Goal: Navigation & Orientation: Find specific page/section

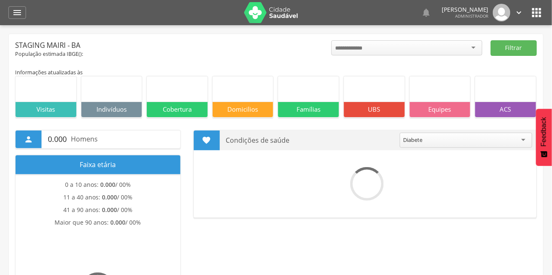
click at [13, 14] on icon "" at bounding box center [17, 13] width 10 height 10
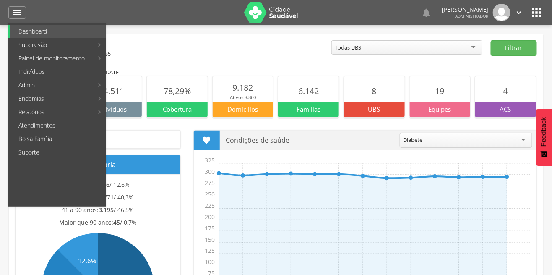
click at [58, 47] on link "Supervisão" at bounding box center [51, 44] width 83 height 13
click at [152, 48] on link "Mapa da cidade" at bounding box center [154, 44] width 94 height 13
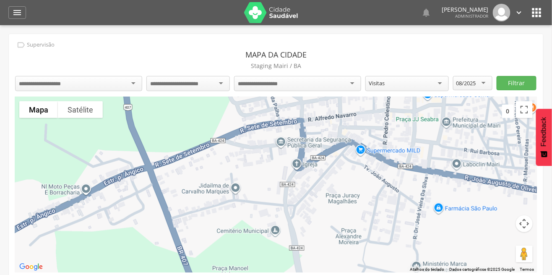
click at [31, 84] on input "select-one" at bounding box center [46, 84] width 55 height 8
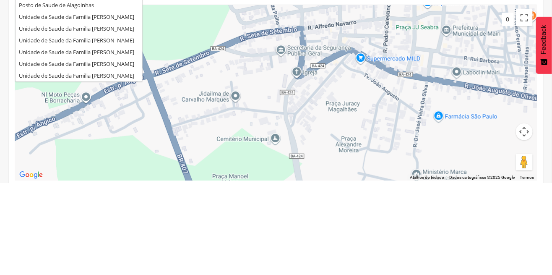
scroll to position [40, 0]
click at [106, 139] on div " Supervisão Mapa da cidade [GEOGRAPHIC_DATA] [GEOGRAPHIC_DATA] / BA UBS [PERSO…" at bounding box center [276, 159] width 535 height 251
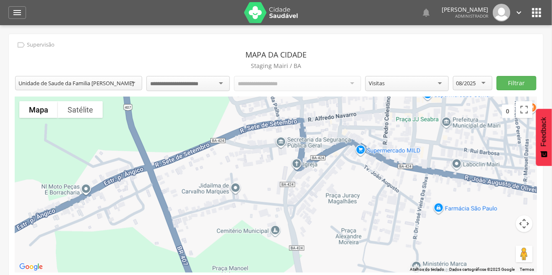
click at [209, 80] on input "select-one" at bounding box center [181, 84] width 62 height 8
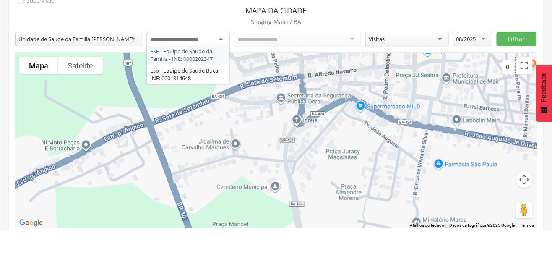
click at [201, 93] on div "ESF - Equipe de Saude da Familia - INE: 0000202347 Esb - Equipe de Saude Bucal …" at bounding box center [188, 84] width 84 height 17
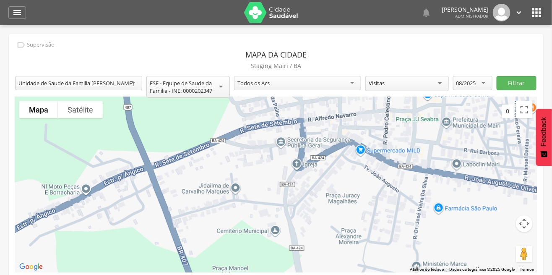
click at [474, 83] on div "08/2025" at bounding box center [467, 83] width 20 height 8
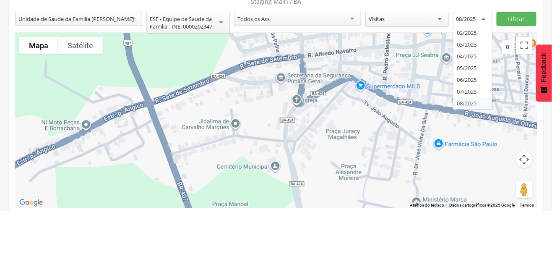
click at [477, 144] on div "**********" at bounding box center [276, 159] width 535 height 251
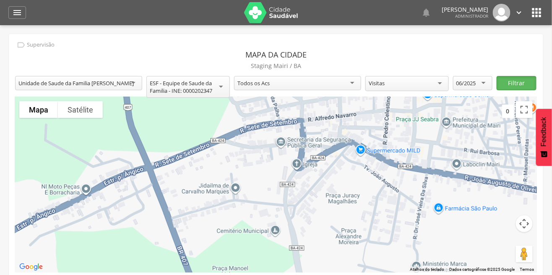
click at [513, 81] on button "Filtrar" at bounding box center [516, 83] width 39 height 14
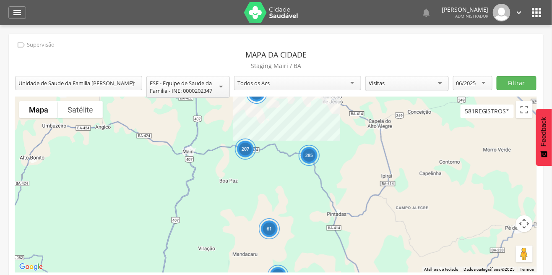
click at [308, 159] on div "285" at bounding box center [309, 155] width 21 height 21
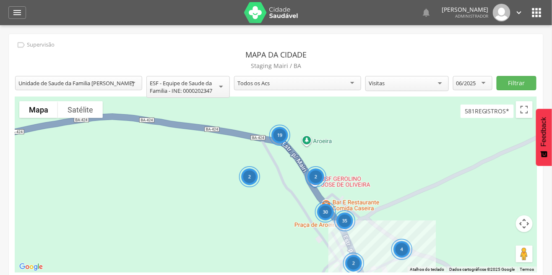
click at [314, 176] on div "2" at bounding box center [316, 176] width 21 height 21
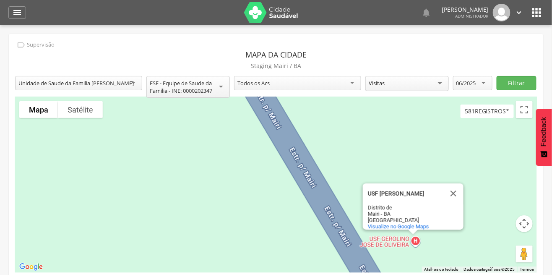
click at [63, 124] on div "USF [PERSON_NAME] USF [PERSON_NAME] [GEOGRAPHIC_DATA] - BA Brasil Visualize no …" at bounding box center [276, 184] width 522 height 175
click at [452, 190] on button "Fechar" at bounding box center [454, 193] width 20 height 20
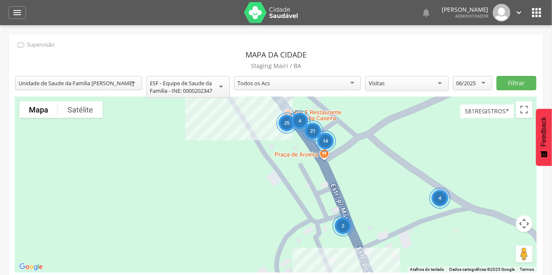
click at [328, 141] on div "14" at bounding box center [325, 141] width 21 height 21
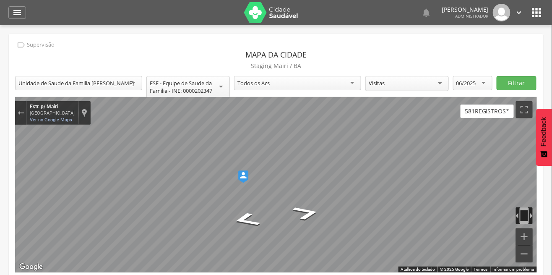
click at [13, 16] on icon "" at bounding box center [17, 13] width 10 height 10
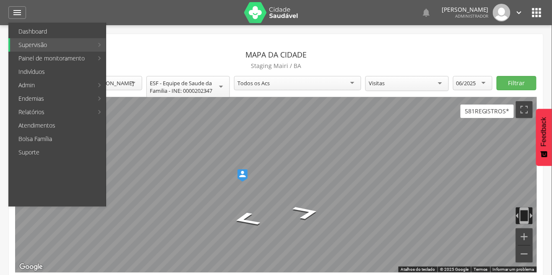
click at [65, 111] on link "Relatórios" at bounding box center [51, 111] width 83 height 13
click at [154, 46] on link "Personalizados" at bounding box center [154, 44] width 94 height 13
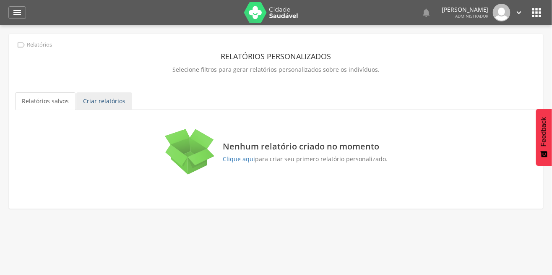
click at [112, 101] on link "Criar relatórios" at bounding box center [104, 101] width 56 height 18
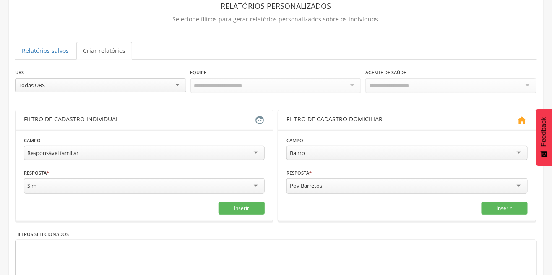
click at [152, 81] on div "Todas UBS" at bounding box center [100, 85] width 171 height 14
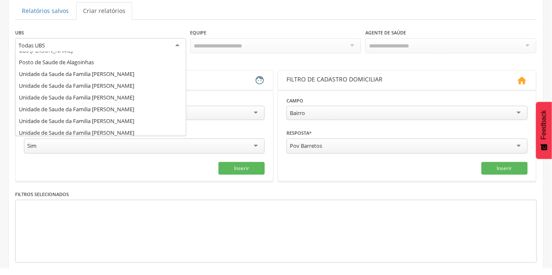
scroll to position [22, 0]
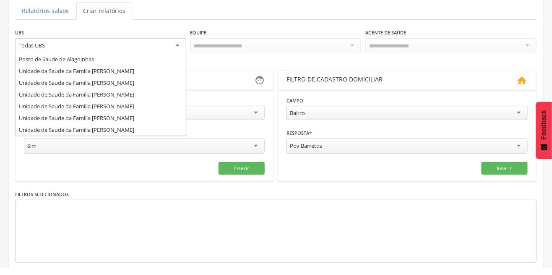
click at [140, 115] on div "**********" at bounding box center [276, 162] width 522 height 255
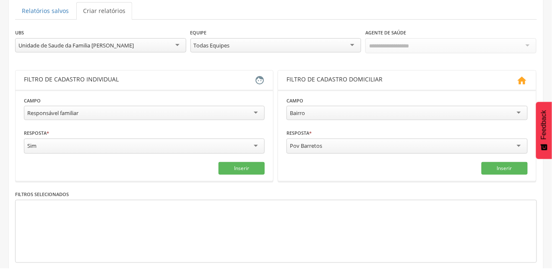
scroll to position [84, 0]
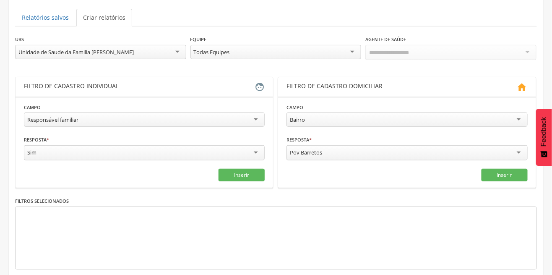
click at [303, 53] on div "Todas Equipes" at bounding box center [276, 52] width 171 height 14
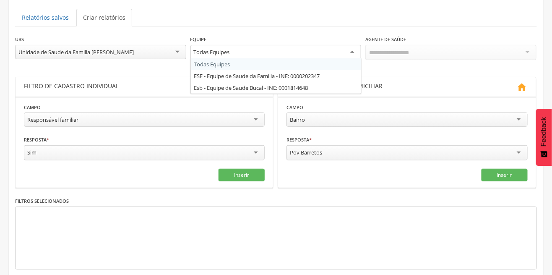
click at [320, 16] on ul "Relatórios salvos Criar relatórios" at bounding box center [276, 18] width 522 height 18
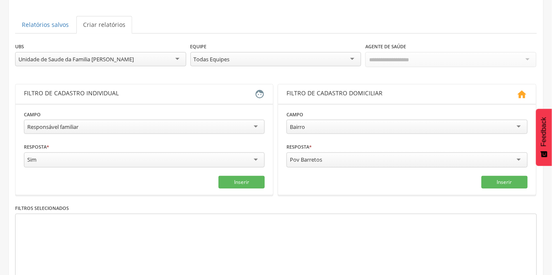
scroll to position [77, 0]
click at [232, 181] on button "Inserir" at bounding box center [242, 181] width 46 height 13
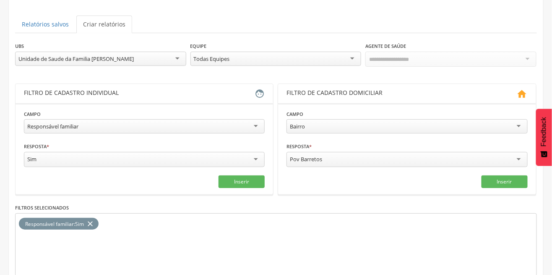
click at [350, 126] on div "Bairro" at bounding box center [407, 126] width 241 height 14
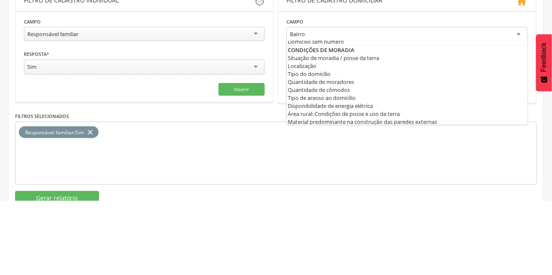
scroll to position [39, 0]
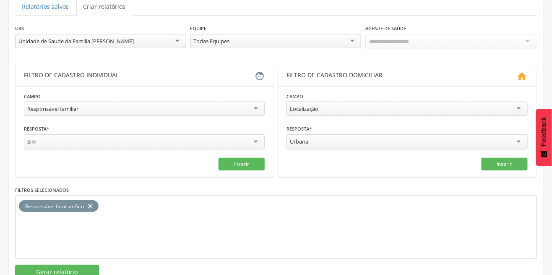
click at [321, 137] on div "Urbana" at bounding box center [407, 141] width 241 height 15
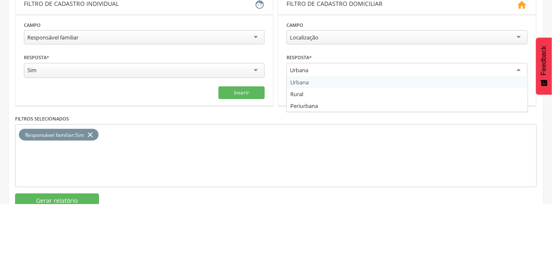
scroll to position [94, 0]
click at [411, 127] on div "Resposta * ****** [GEOGRAPHIC_DATA]" at bounding box center [407, 137] width 241 height 27
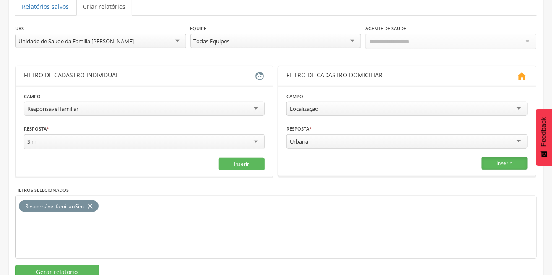
click at [505, 162] on button "Inserir" at bounding box center [505, 163] width 46 height 13
click at [374, 105] on div "Localização" at bounding box center [407, 109] width 241 height 14
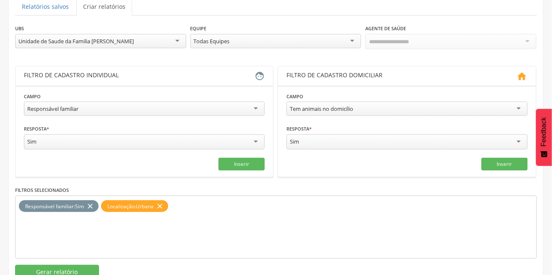
click at [357, 142] on div "Sim" at bounding box center [407, 141] width 241 height 15
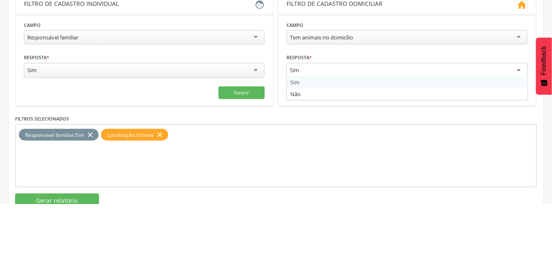
click at [423, 124] on div "Resposta * *** Sim Sim Não Campo obrigatório" at bounding box center [407, 137] width 241 height 27
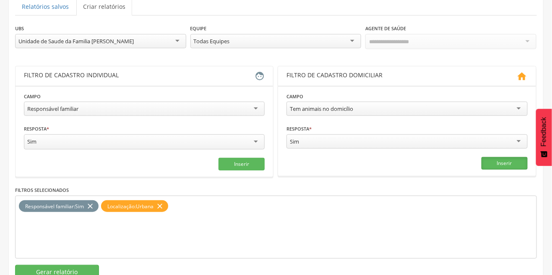
click at [510, 161] on button "Inserir" at bounding box center [505, 163] width 46 height 13
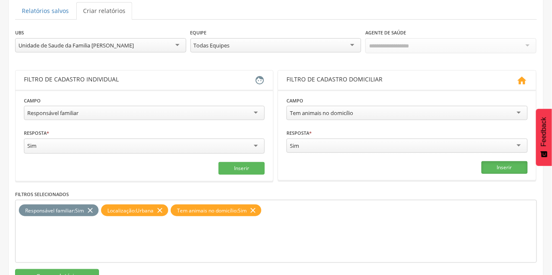
scroll to position [77, 0]
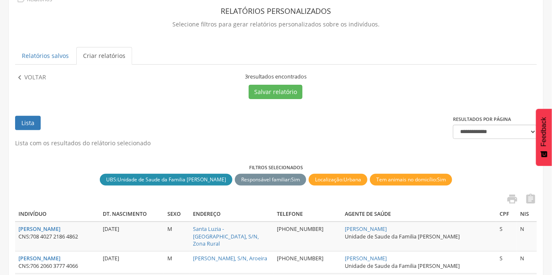
scroll to position [46, 0]
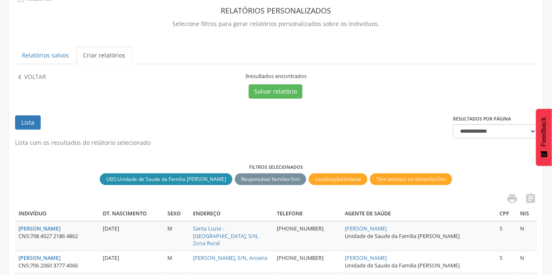
click at [16, 77] on icon "" at bounding box center [19, 77] width 9 height 9
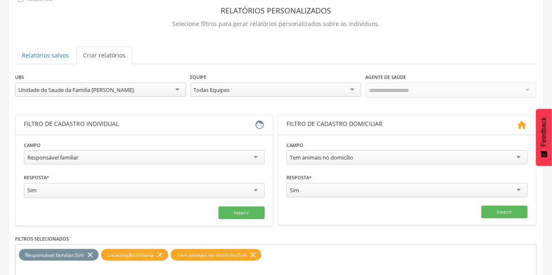
scroll to position [0, 0]
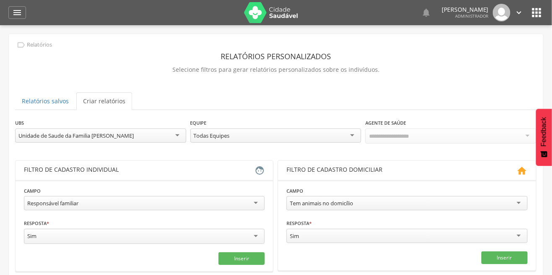
click at [10, 17] on div "" at bounding box center [17, 12] width 18 height 13
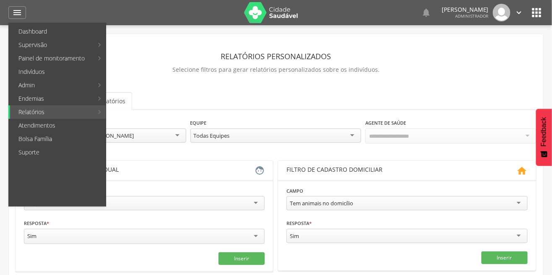
click at [59, 47] on link "Supervisão" at bounding box center [51, 44] width 83 height 13
click at [158, 63] on link "Mapa de cobertura" at bounding box center [154, 58] width 94 height 13
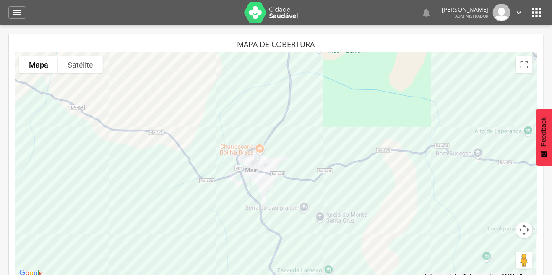
click at [16, 9] on icon "" at bounding box center [17, 13] width 10 height 10
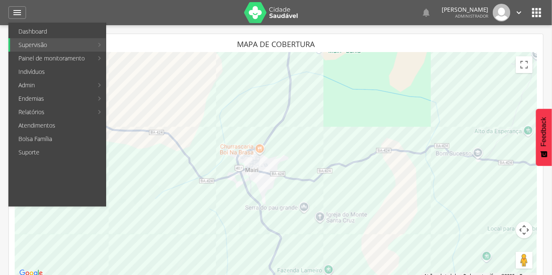
click at [14, 47] on link "Supervisão" at bounding box center [51, 44] width 83 height 13
click at [145, 78] on link "Ranking" at bounding box center [154, 71] width 94 height 13
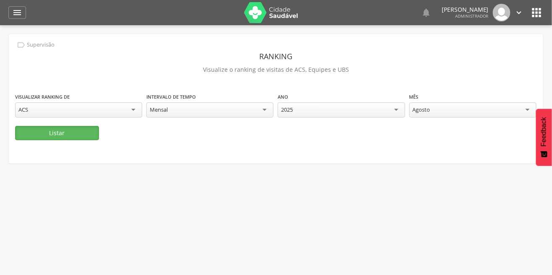
click at [32, 137] on button "Listar" at bounding box center [57, 133] width 84 height 14
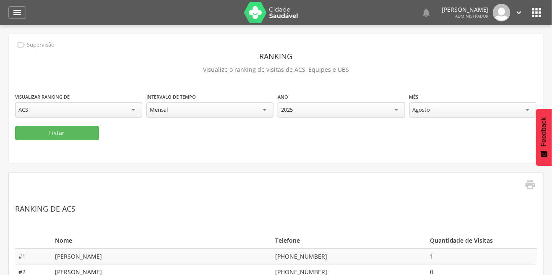
click at [15, 17] on icon "" at bounding box center [17, 13] width 10 height 10
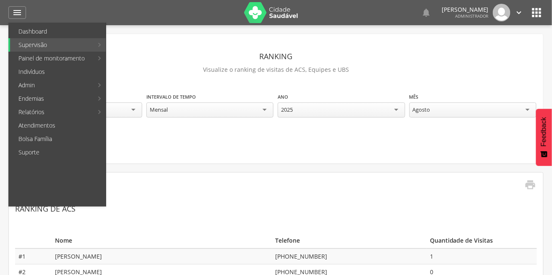
click at [12, 44] on link "Supervisão" at bounding box center [51, 44] width 83 height 13
click at [13, 113] on link "Relatórios" at bounding box center [51, 111] width 83 height 13
click at [16, 130] on link "Atendimentos" at bounding box center [58, 125] width 96 height 13
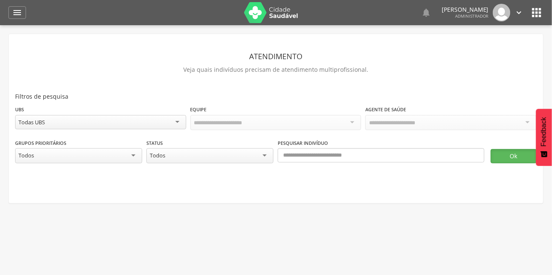
click at [504, 156] on button "Ok" at bounding box center [514, 156] width 46 height 14
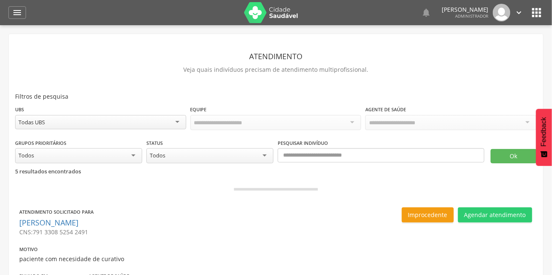
click at [17, 17] on icon "" at bounding box center [17, 13] width 10 height 10
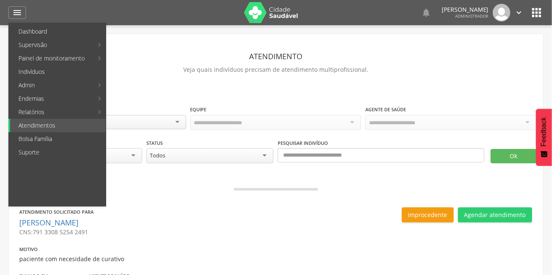
click at [63, 136] on link "Bolsa Família" at bounding box center [58, 138] width 96 height 13
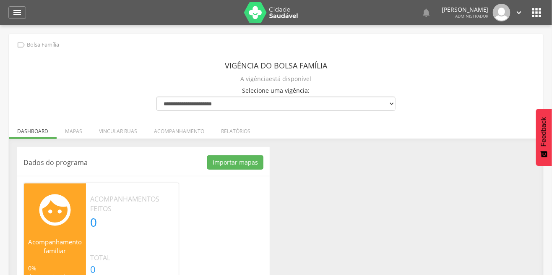
click at [14, 10] on icon "" at bounding box center [17, 13] width 10 height 10
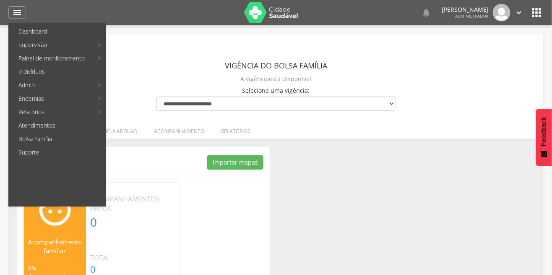
click at [79, 67] on link "Indivíduos" at bounding box center [58, 71] width 96 height 13
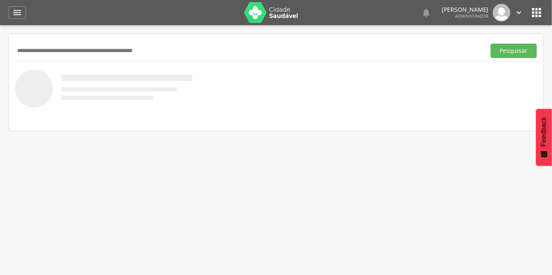
click at [16, 16] on icon "" at bounding box center [17, 13] width 10 height 10
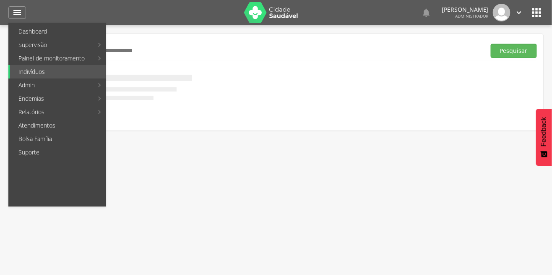
click at [69, 58] on link "Painel de monitoramento" at bounding box center [51, 58] width 83 height 13
click at [163, 60] on link "Mapa dinâmico" at bounding box center [154, 58] width 94 height 13
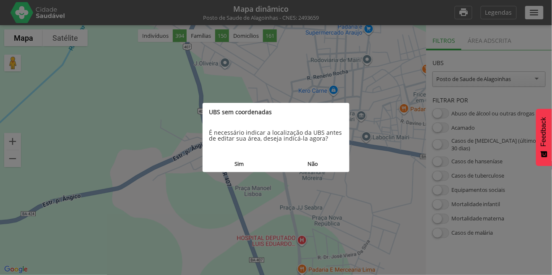
click at [315, 161] on button "Não" at bounding box center [312, 164] width 73 height 16
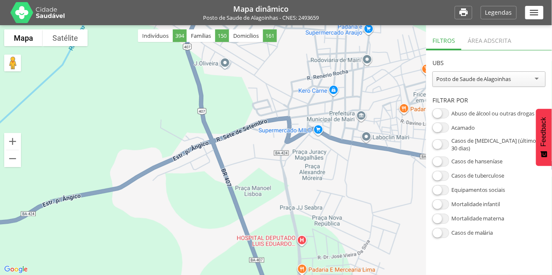
click at [446, 109] on span at bounding box center [441, 113] width 17 height 10
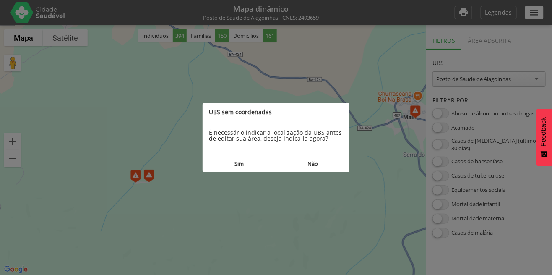
click at [312, 164] on button "Não" at bounding box center [312, 164] width 73 height 16
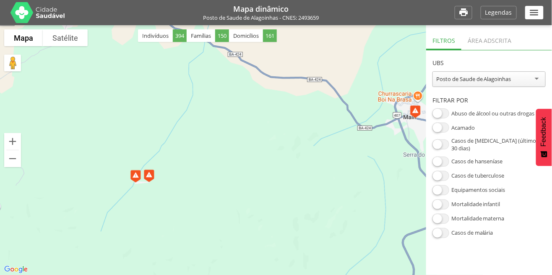
click at [441, 130] on span at bounding box center [441, 128] width 17 height 10
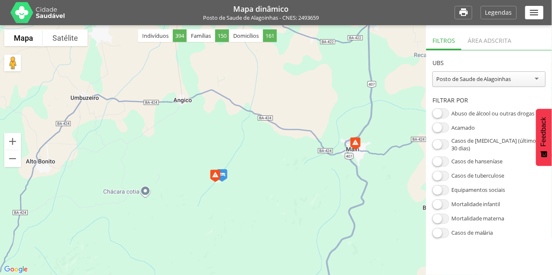
click at [442, 159] on span at bounding box center [441, 162] width 17 height 10
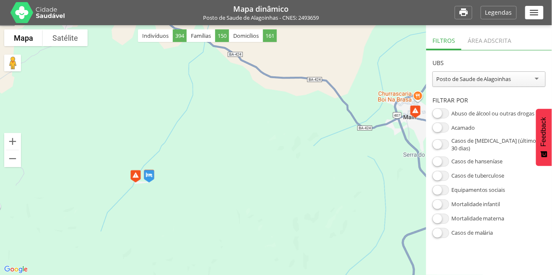
click at [443, 172] on span at bounding box center [441, 176] width 17 height 10
click at [443, 171] on span at bounding box center [441, 176] width 17 height 10
click at [436, 160] on span at bounding box center [441, 162] width 17 height 10
click at [441, 129] on span at bounding box center [441, 128] width 17 height 10
click at [442, 116] on span at bounding box center [441, 113] width 17 height 10
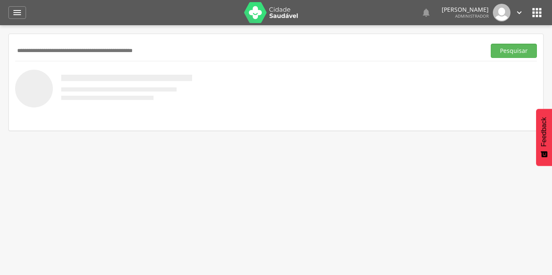
click at [16, 10] on icon "" at bounding box center [17, 13] width 10 height 10
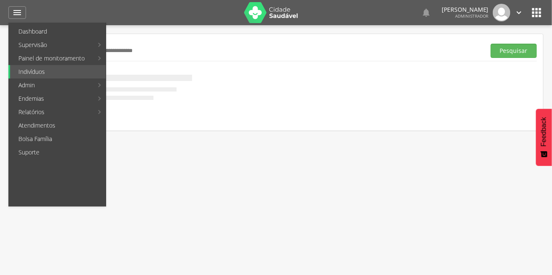
click at [537, 10] on div at bounding box center [272, 137] width 544 height 275
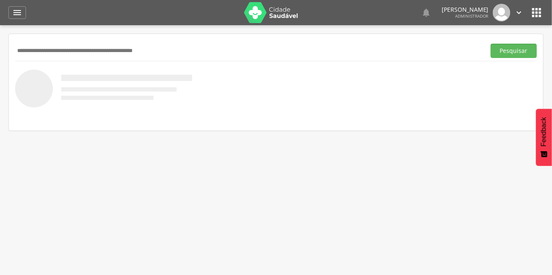
click at [538, 16] on icon "" at bounding box center [537, 12] width 13 height 13
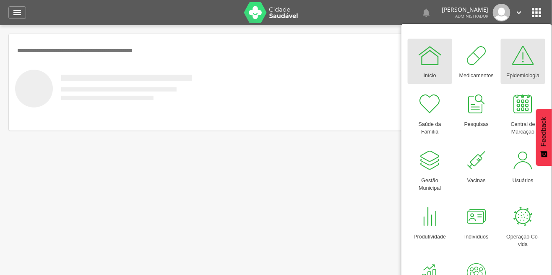
click at [521, 57] on div at bounding box center [523, 55] width 25 height 25
